Goal: Information Seeking & Learning: Learn about a topic

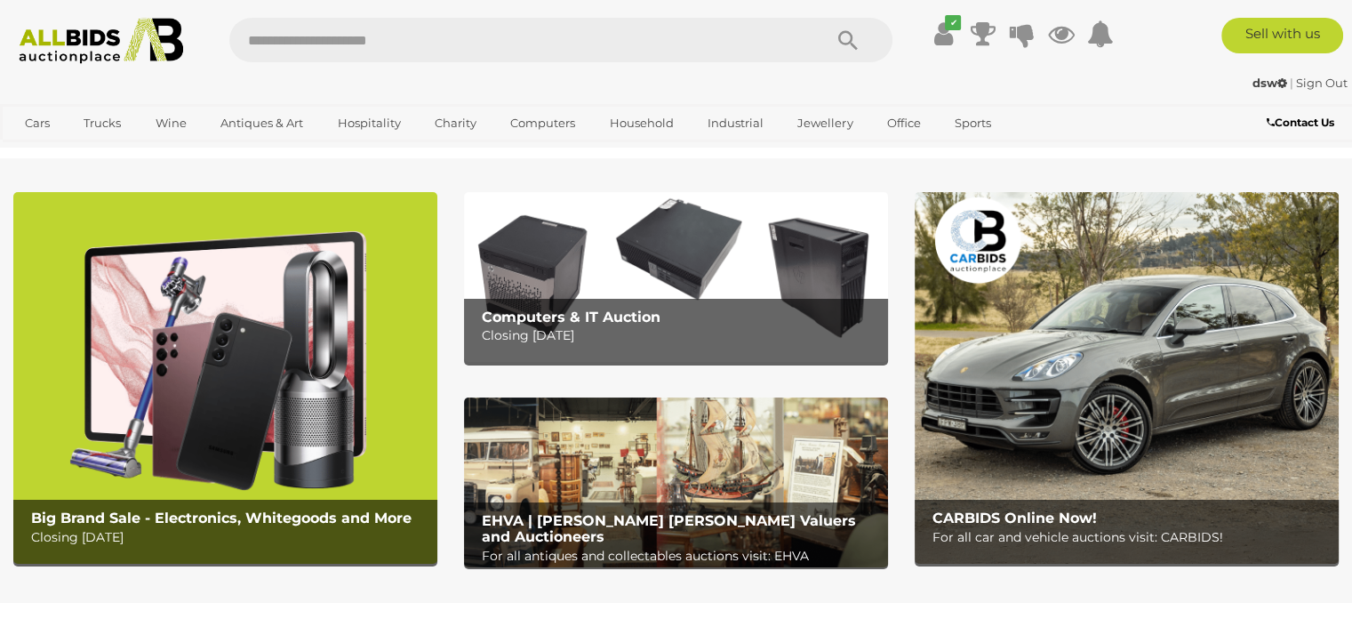
click at [1103, 320] on img at bounding box center [1127, 378] width 424 height 372
click at [605, 246] on img at bounding box center [676, 277] width 424 height 170
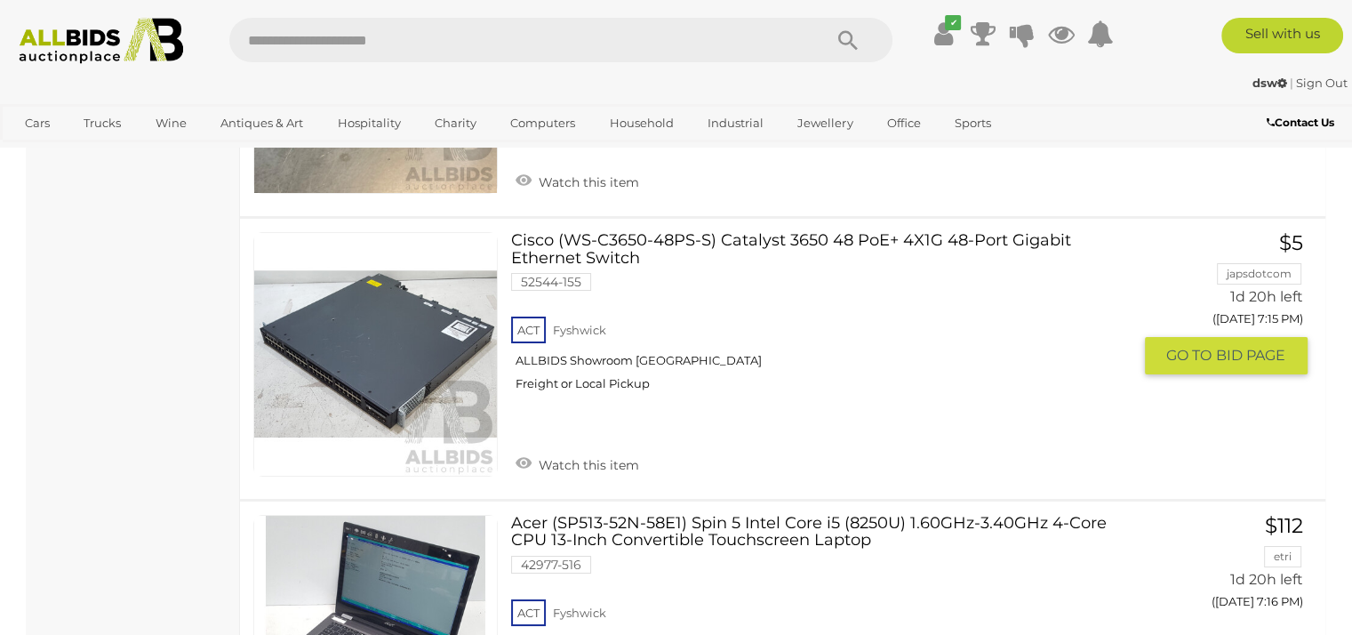
scroll to position [13850, 0]
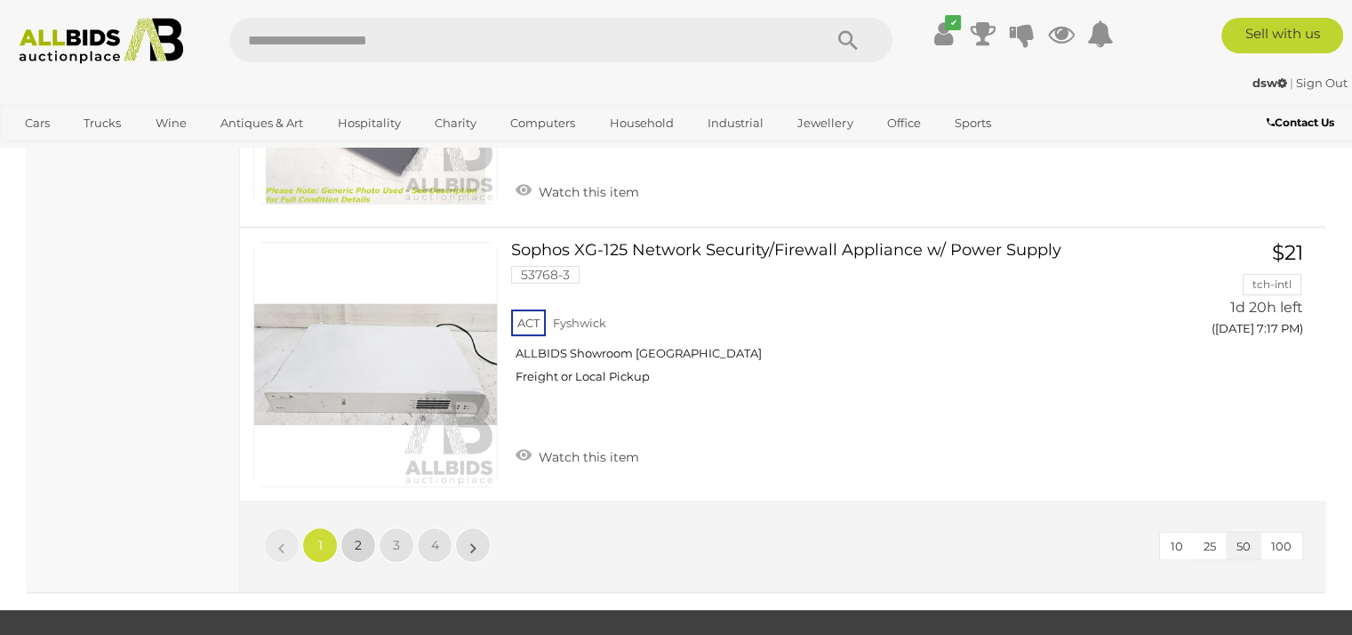
click at [361, 537] on span "2" at bounding box center [358, 545] width 7 height 16
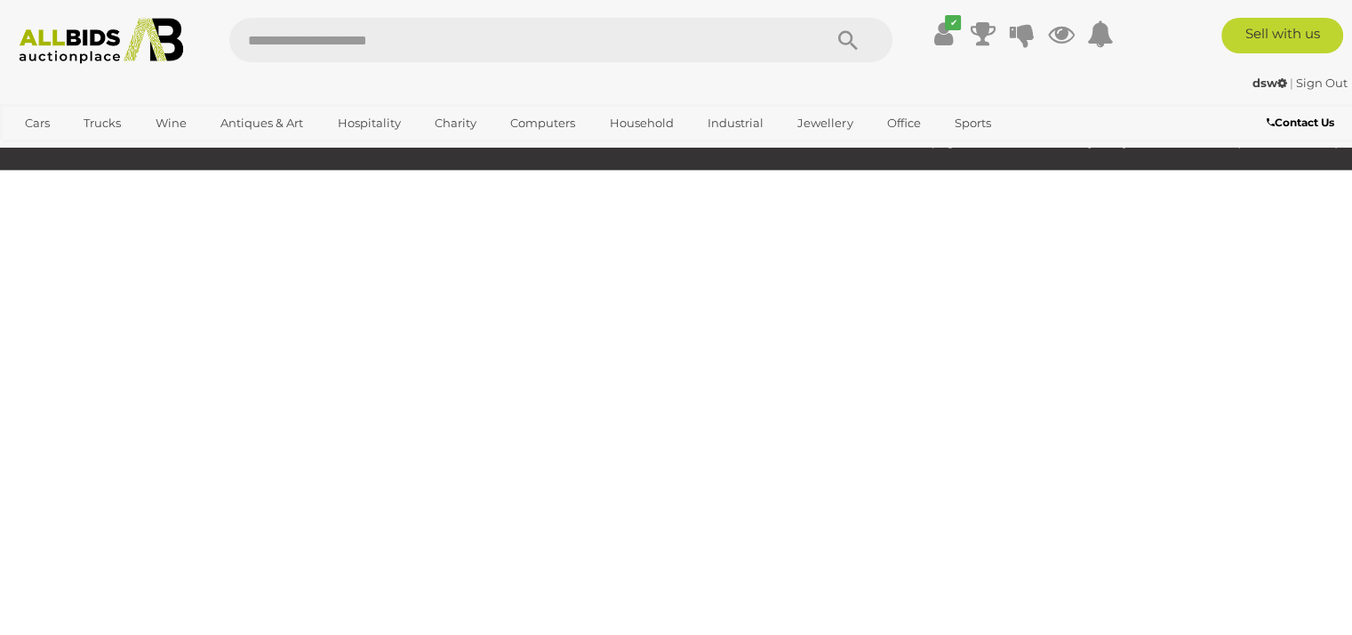
scroll to position [299, 0]
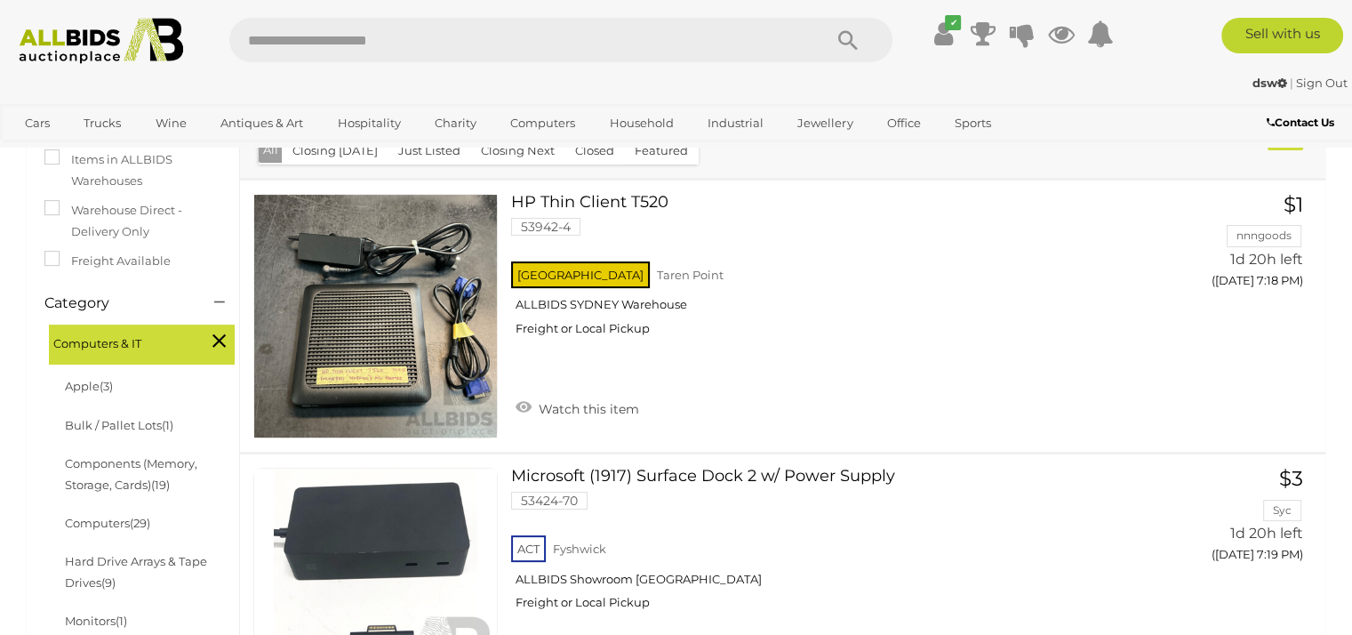
click at [846, 164] on div "Closing First Closing Last Lowest Bid Highest Bid Item Name A-Z Item Name Z-A A…" at bounding box center [783, 42] width 1086 height 272
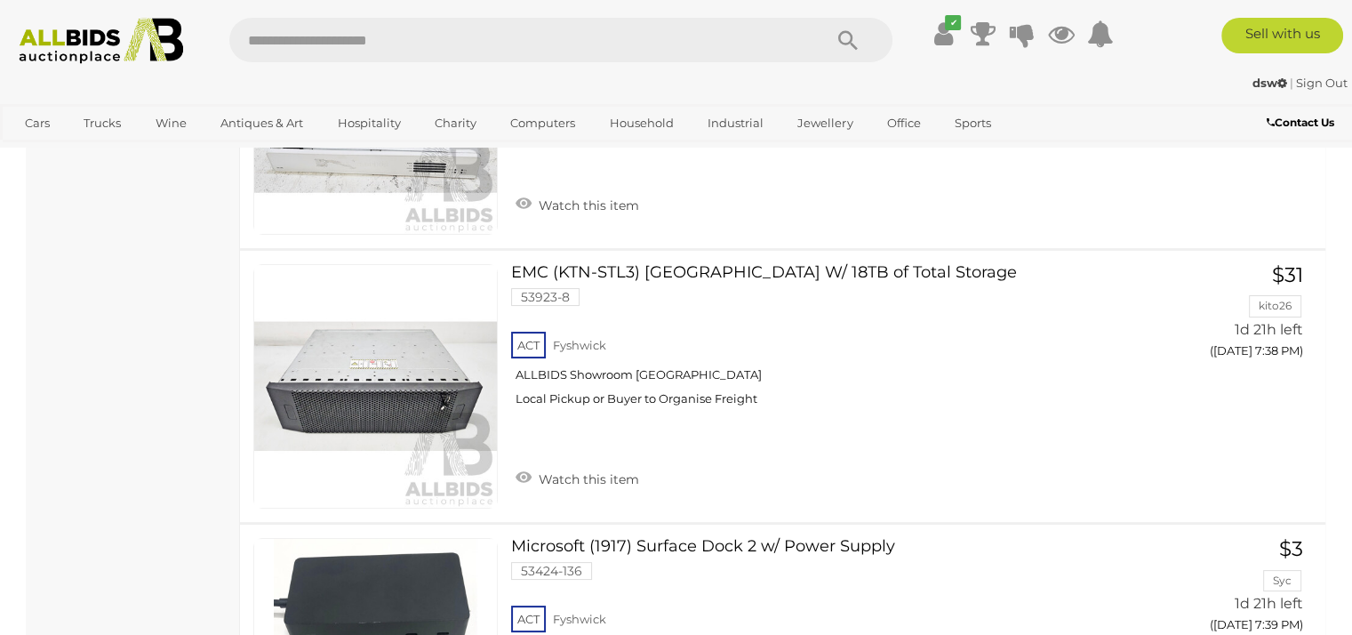
scroll to position [6921, 0]
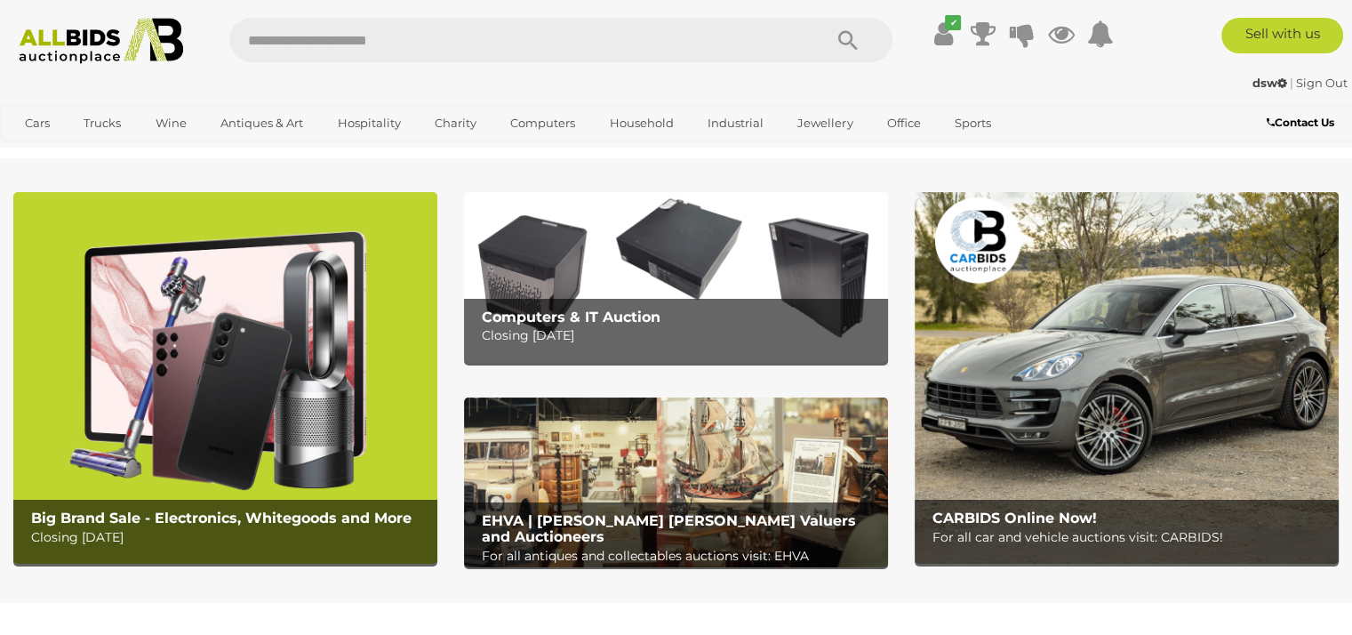
click at [611, 48] on input "text" at bounding box center [516, 40] width 575 height 44
type input "*"
type input "****"
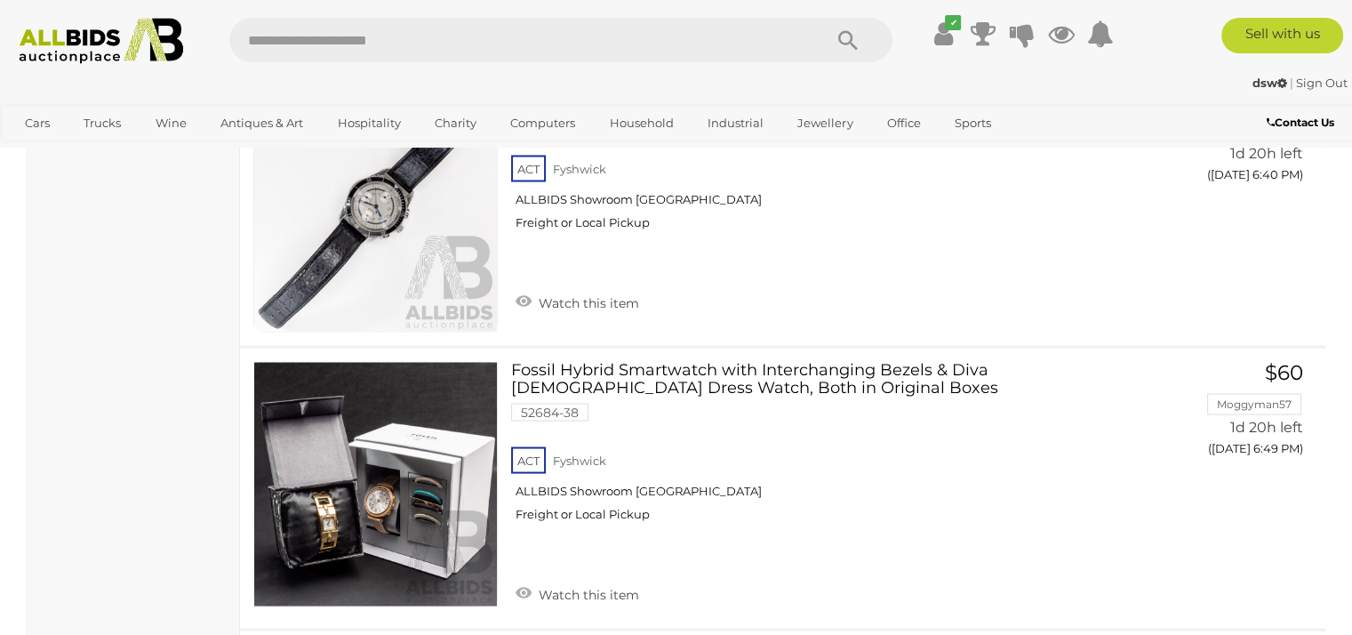
scroll to position [3365, 0]
